Goal: Download file/media

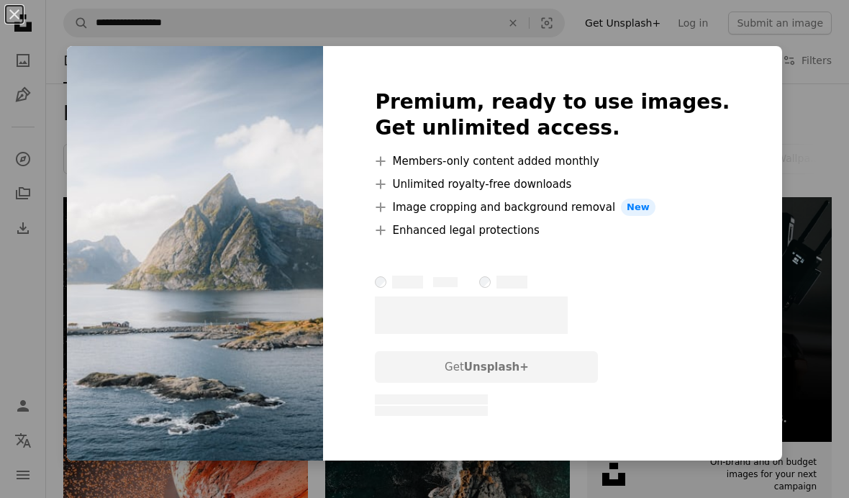
scroll to position [610, 0]
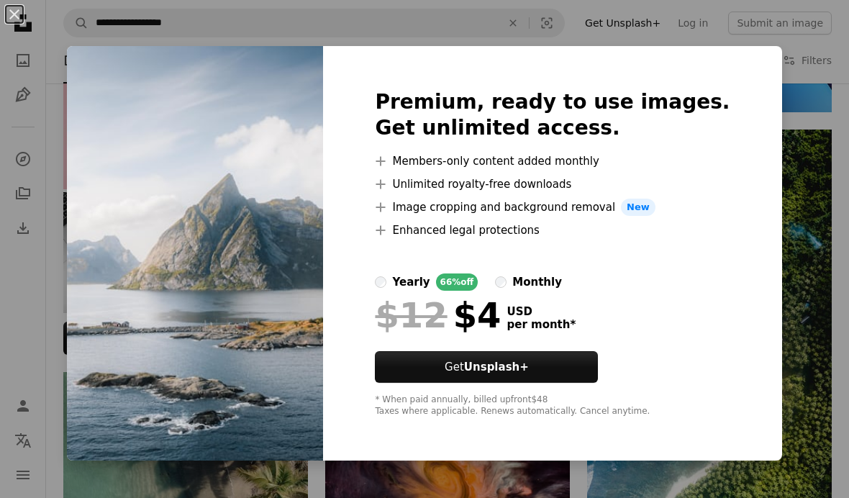
click at [68, 101] on div "An X shape Premium, ready to use images. Get unlimited access. A plus sign Memb…" at bounding box center [424, 249] width 849 height 498
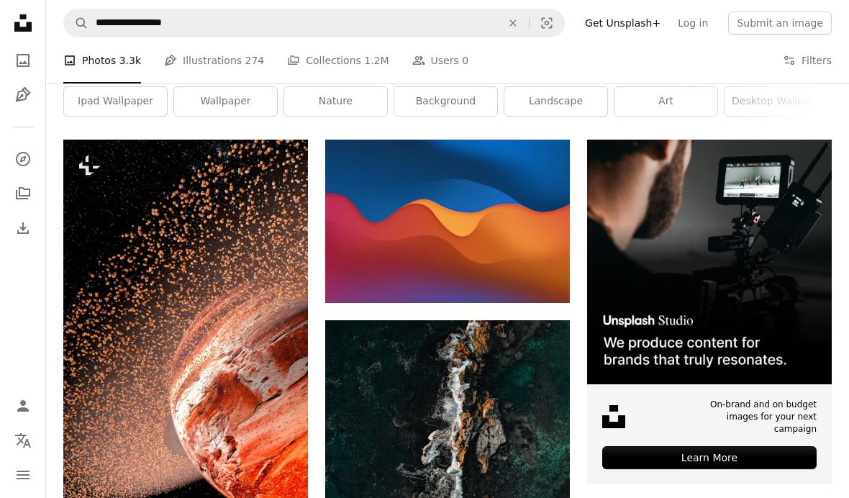
scroll to position [0, 0]
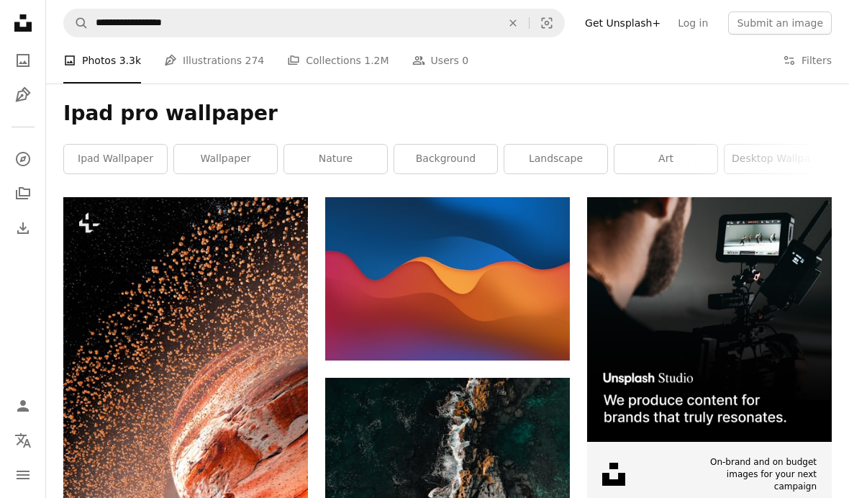
click at [202, 161] on link "wallpaper" at bounding box center [225, 159] width 103 height 29
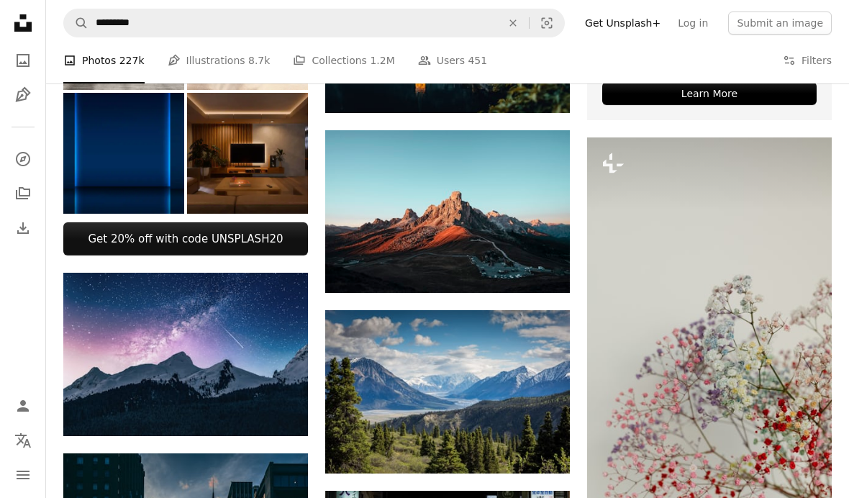
scroll to position [420, 0]
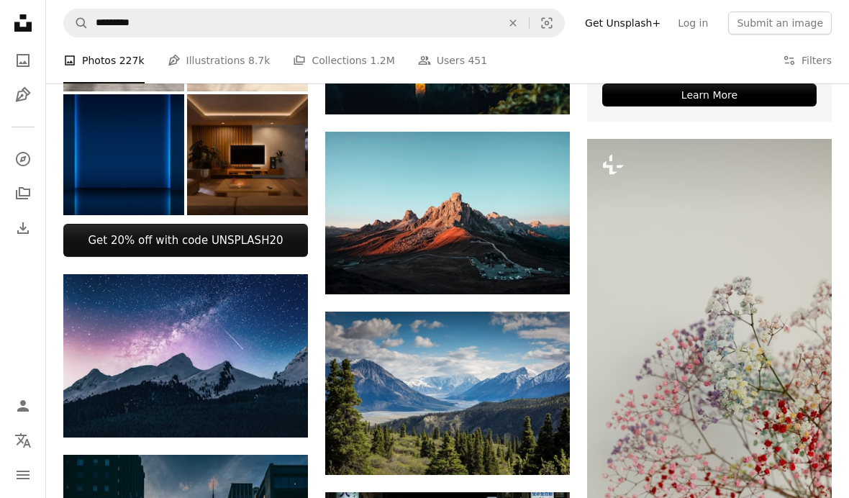
click at [397, 236] on img at bounding box center [447, 213] width 245 height 163
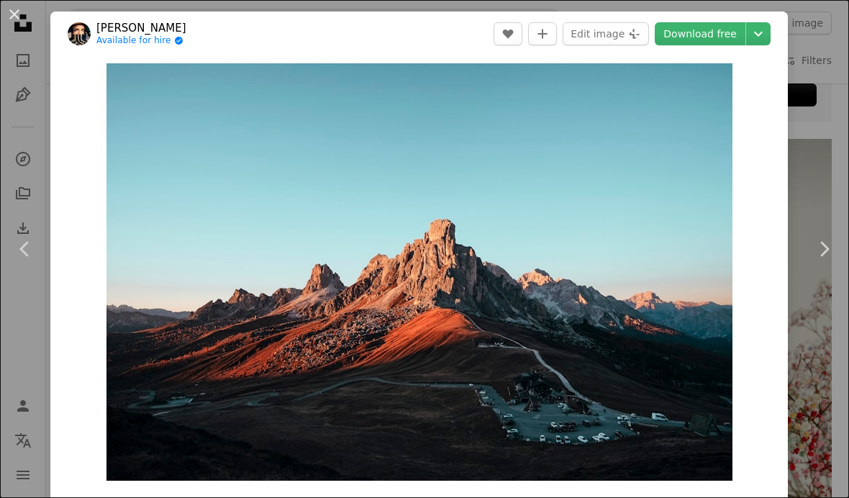
click at [21, 23] on button "An X shape" at bounding box center [14, 14] width 17 height 17
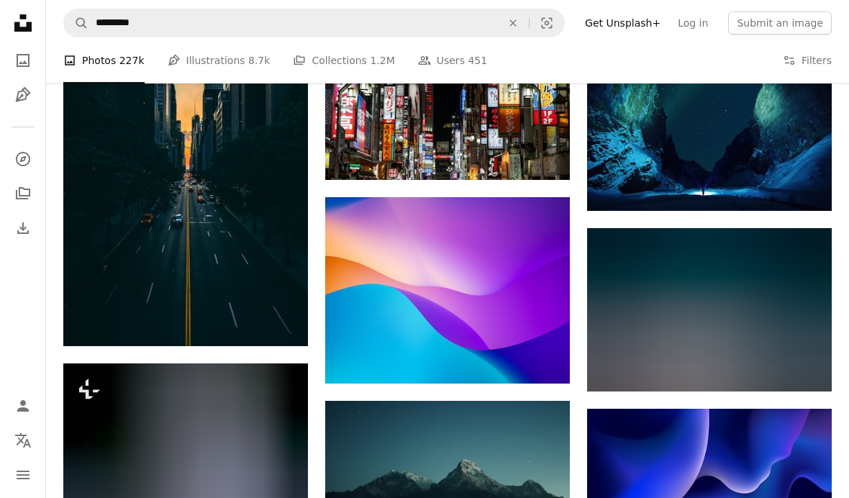
scroll to position [845, 0]
